Goal: Information Seeking & Learning: Learn about a topic

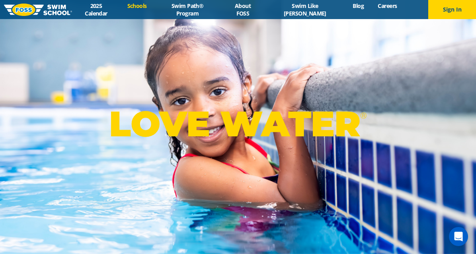
click at [148, 9] on link "Schools" at bounding box center [136, 6] width 33 height 8
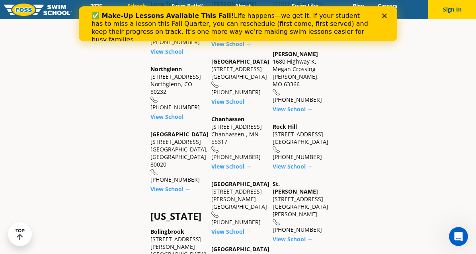
scroll to position [349, 0]
click at [169, 185] on link "View School →" at bounding box center [170, 189] width 40 height 8
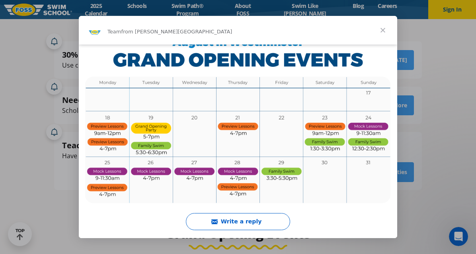
scroll to position [345, 0]
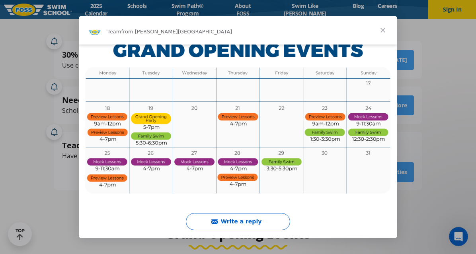
click at [382, 30] on span "Close" at bounding box center [383, 30] width 29 height 29
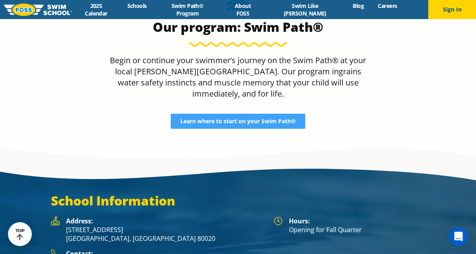
scroll to position [1297, 0]
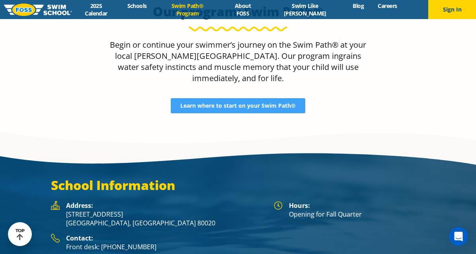
click at [183, 11] on link "Swim Path® Program" at bounding box center [188, 9] width 68 height 15
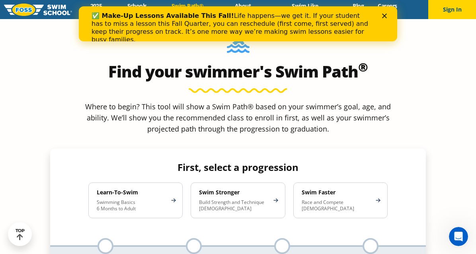
scroll to position [684, 0]
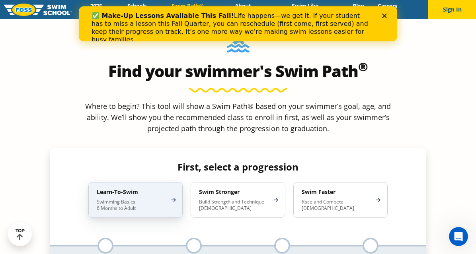
click at [157, 199] on p "Swimming Basics 6 Months to Adult" at bounding box center [132, 205] width 70 height 13
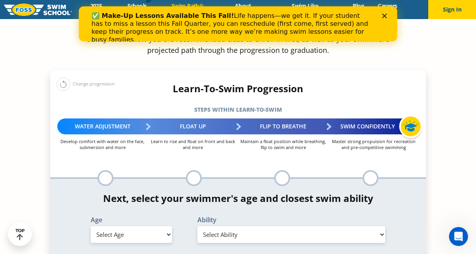
scroll to position [765, 0]
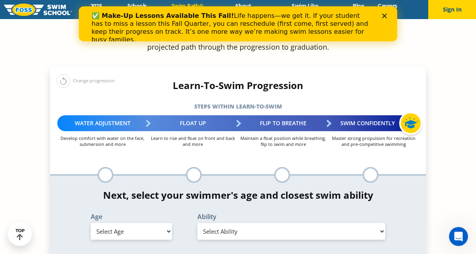
select select "6-months---1-year"
click at [225, 223] on select "Select Ability First in-water experience Comfortable with water poured over the…" at bounding box center [291, 231] width 188 height 17
select select "6-months---1-year-comfortable-with-water-poured-over-face-eyes-and-ears-and-wit…"
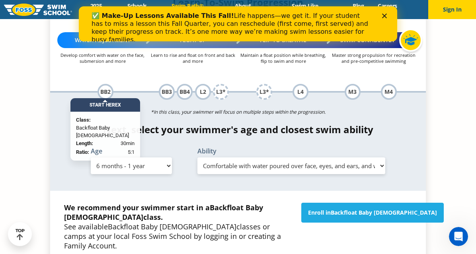
scroll to position [849, 0]
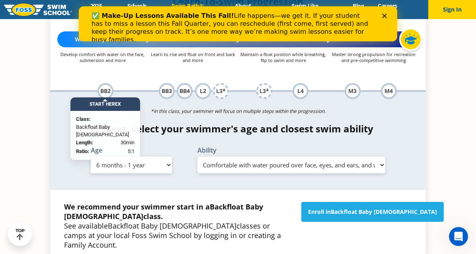
click at [383, 12] on div "✅ Make-Up Lessons Available This Fall! Life happens—we get it. If your student …" at bounding box center [238, 28] width 293 height 37
click at [385, 16] on polygon "Close" at bounding box center [384, 16] width 5 height 5
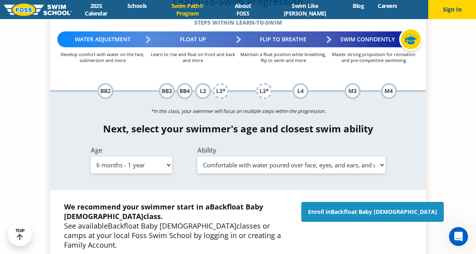
click at [363, 208] on span "Backfloat Baby [DEMOGRAPHIC_DATA]" at bounding box center [384, 212] width 106 height 8
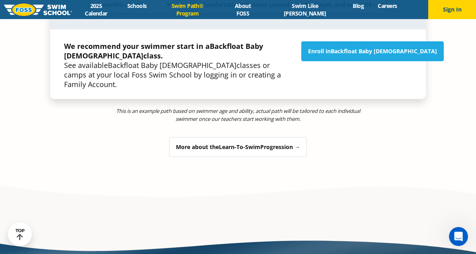
scroll to position [1029, 0]
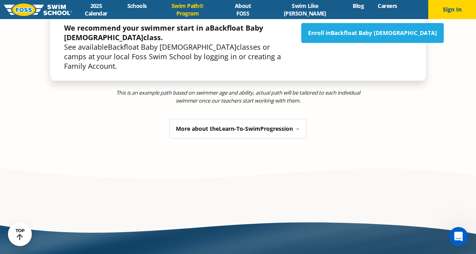
click at [228, 119] on div "More about the Learn-To-Swim Progression →" at bounding box center [238, 129] width 138 height 20
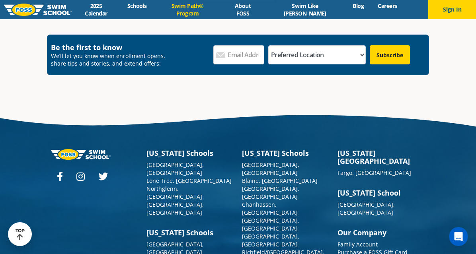
scroll to position [3219, 0]
